Goal: Transaction & Acquisition: Book appointment/travel/reservation

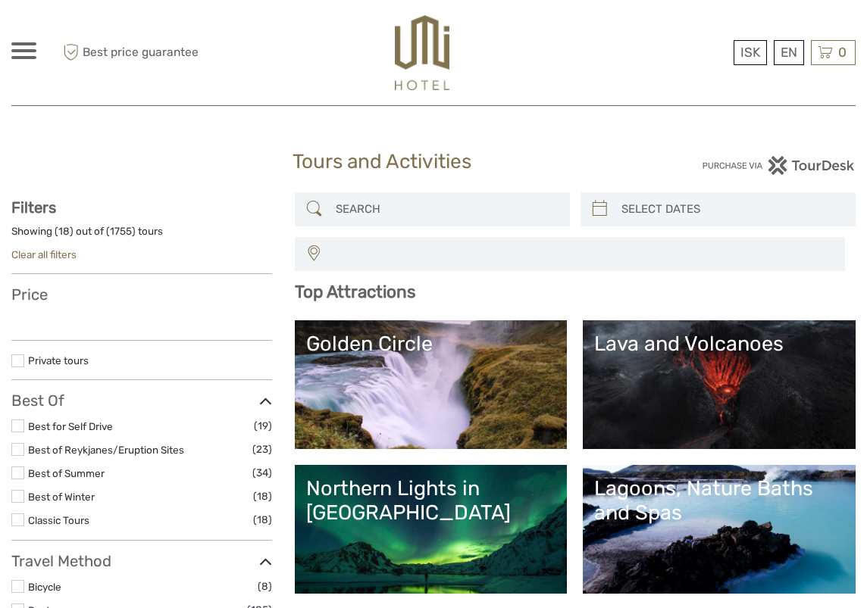
select select
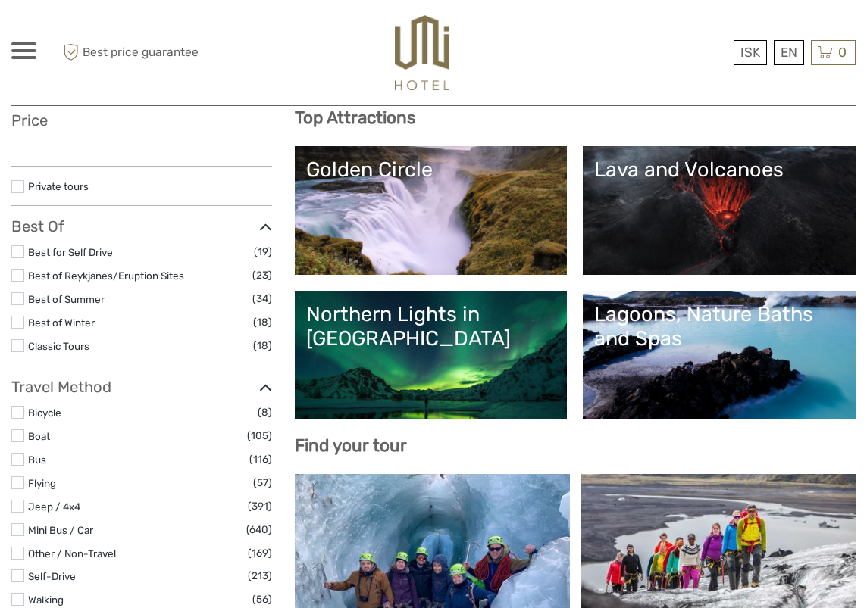
select select
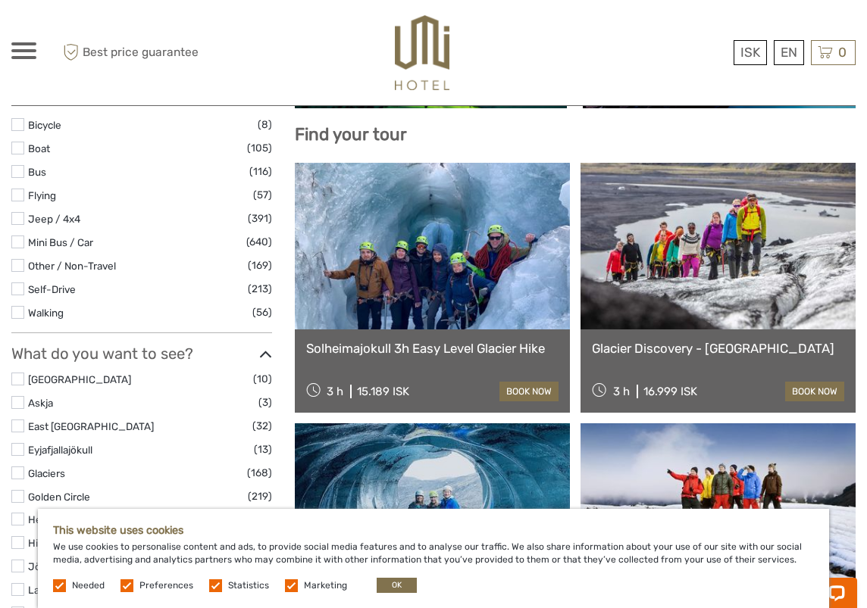
scroll to position [661, 0]
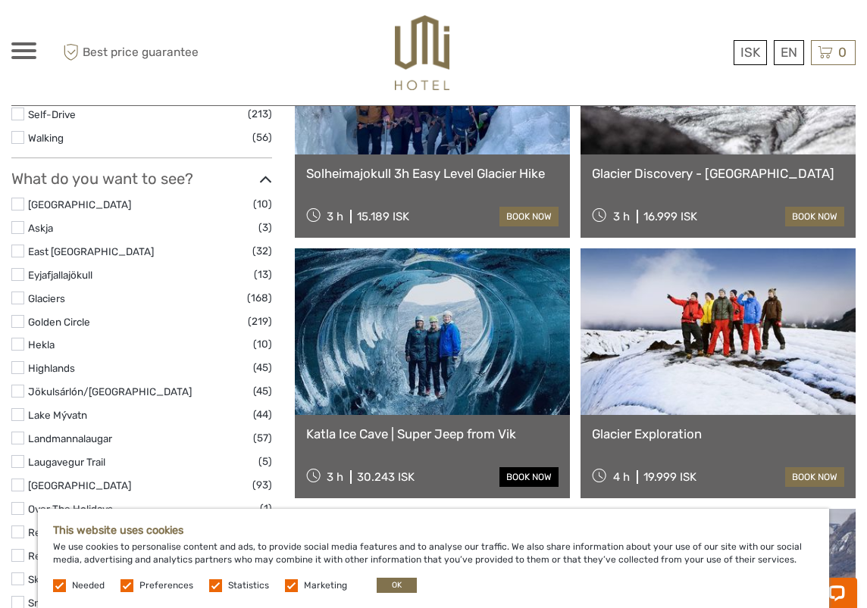
click at [508, 477] on link "book now" at bounding box center [528, 477] width 59 height 20
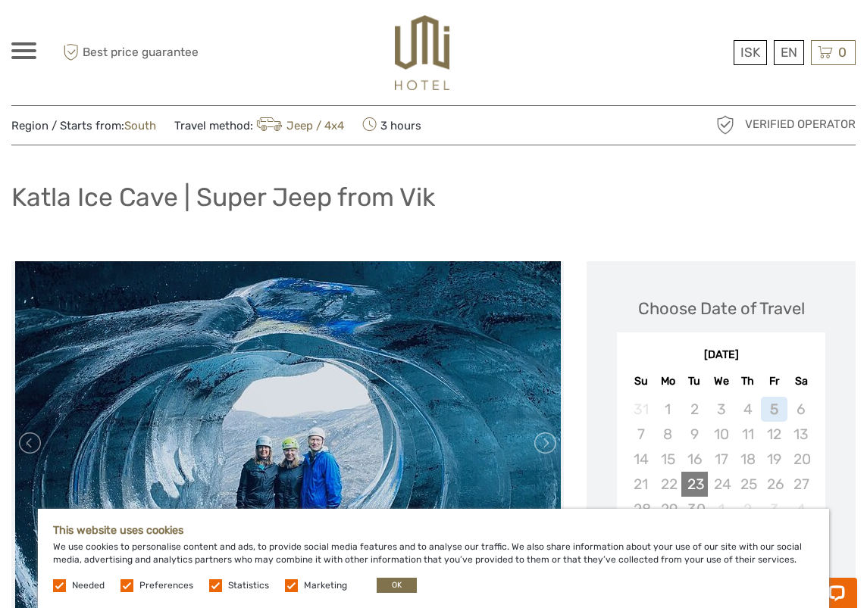
scroll to position [97, 0]
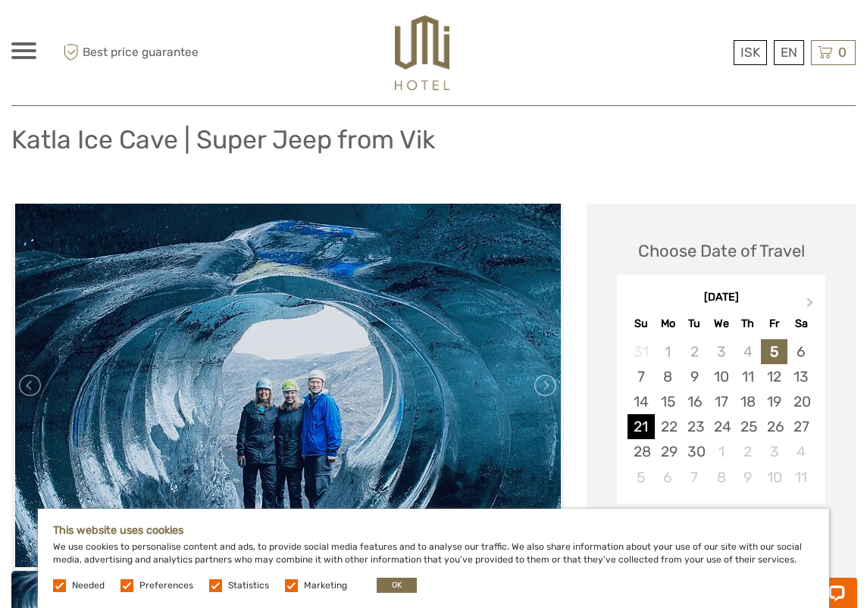
click at [634, 425] on div "21" at bounding box center [640, 426] width 27 height 25
click at [663, 427] on div "22" at bounding box center [668, 426] width 27 height 25
click at [636, 428] on div "21" at bounding box center [640, 426] width 27 height 25
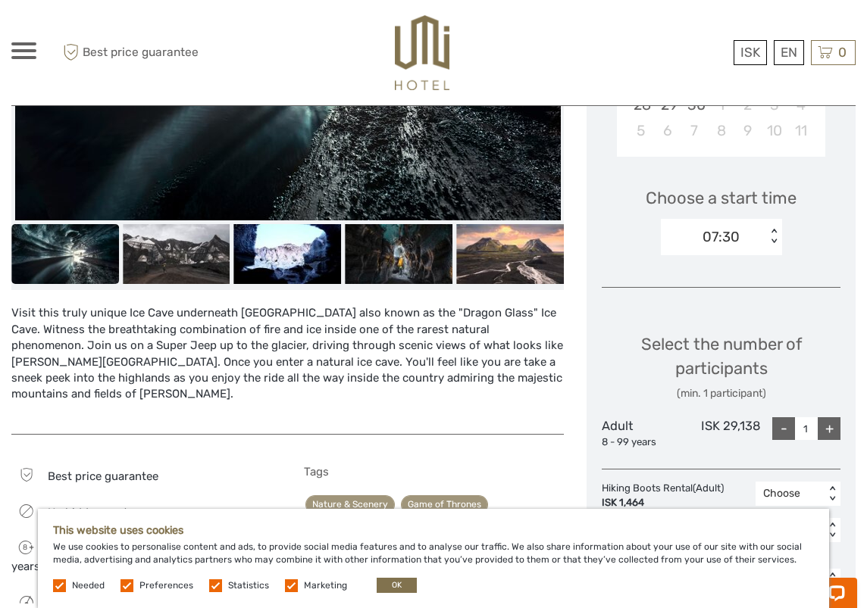
scroll to position [422, 0]
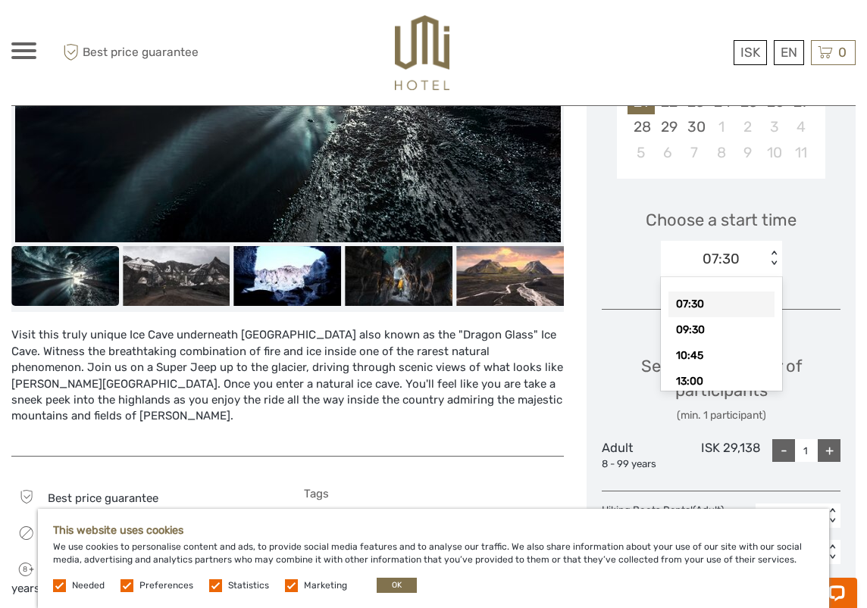
click at [773, 261] on div "< >" at bounding box center [773, 259] width 13 height 16
click at [730, 352] on div "10:45" at bounding box center [721, 356] width 106 height 26
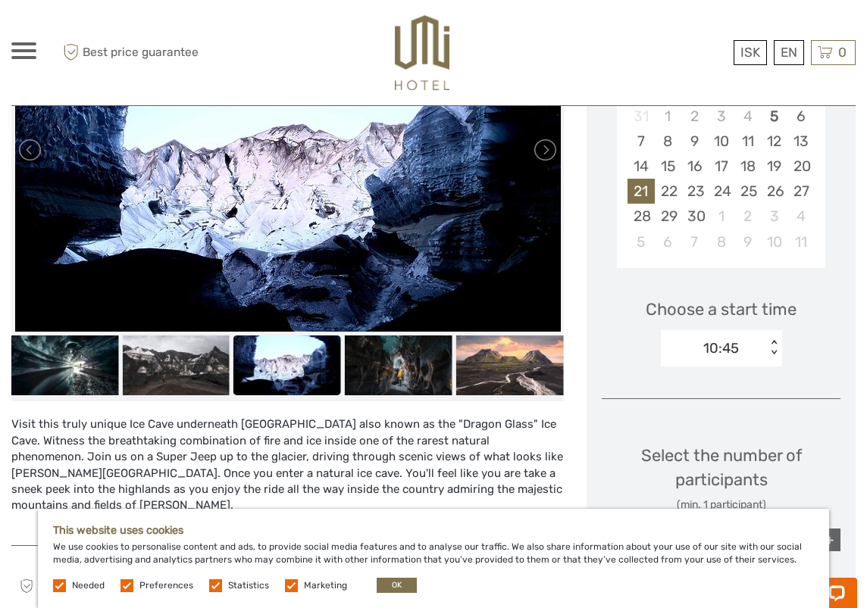
scroll to position [158, 0]
